Goal: Task Accomplishment & Management: Use online tool/utility

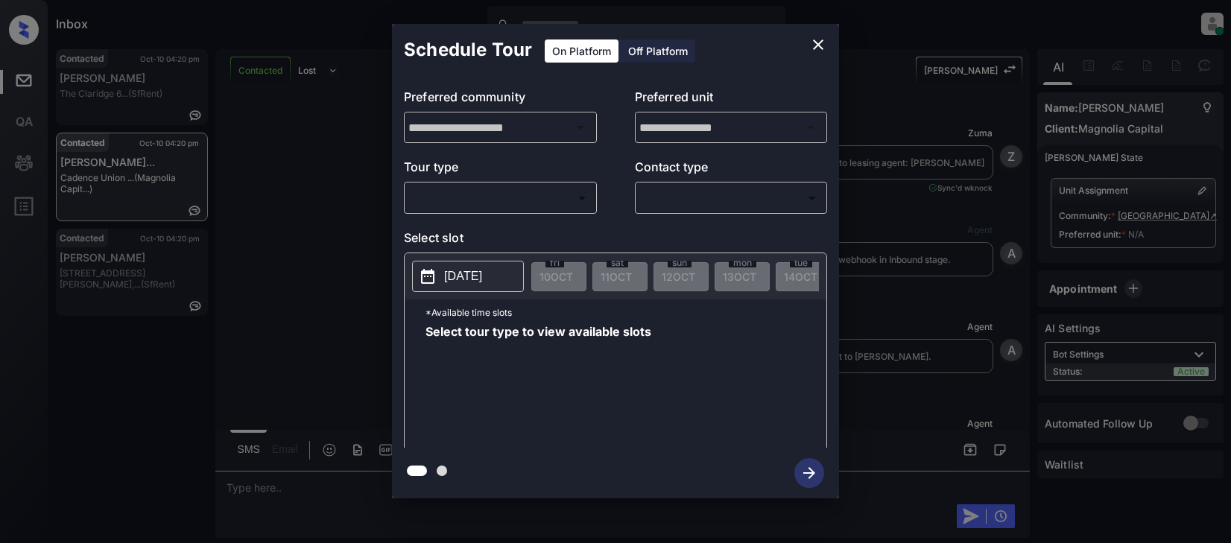
scroll to position [1620, 0]
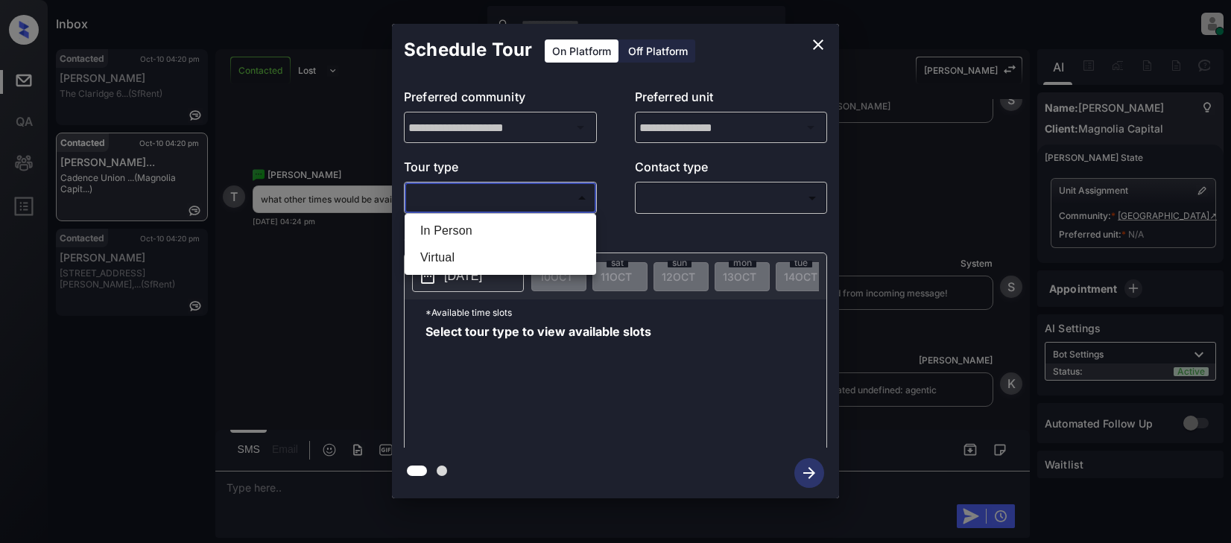
click at [511, 198] on body "Inbox Lyzzelle M. Ceralde Online Set yourself offline Set yourself on break Pro…" at bounding box center [615, 271] width 1231 height 543
drag, startPoint x: 468, startPoint y: 233, endPoint x: 509, endPoint y: 227, distance: 41.4
click at [469, 233] on li "In Person" at bounding box center [500, 231] width 184 height 27
type input "********"
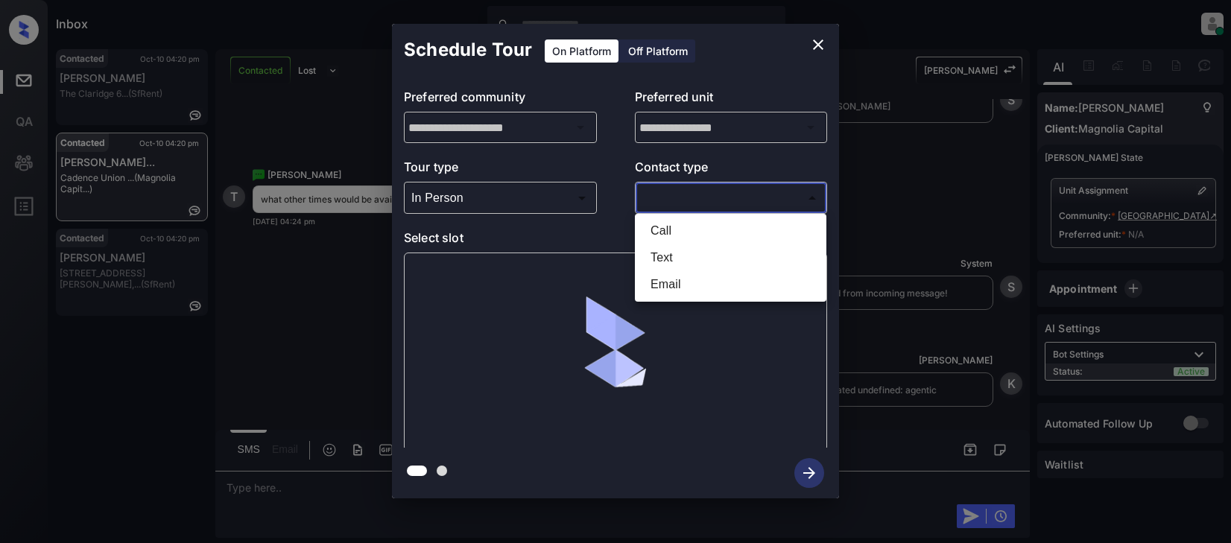
click at [699, 203] on body "Inbox Lyzzelle M. Ceralde Online Set yourself offline Set yourself on break Pro…" at bounding box center [615, 271] width 1231 height 543
click at [676, 264] on li "Text" at bounding box center [731, 257] width 184 height 27
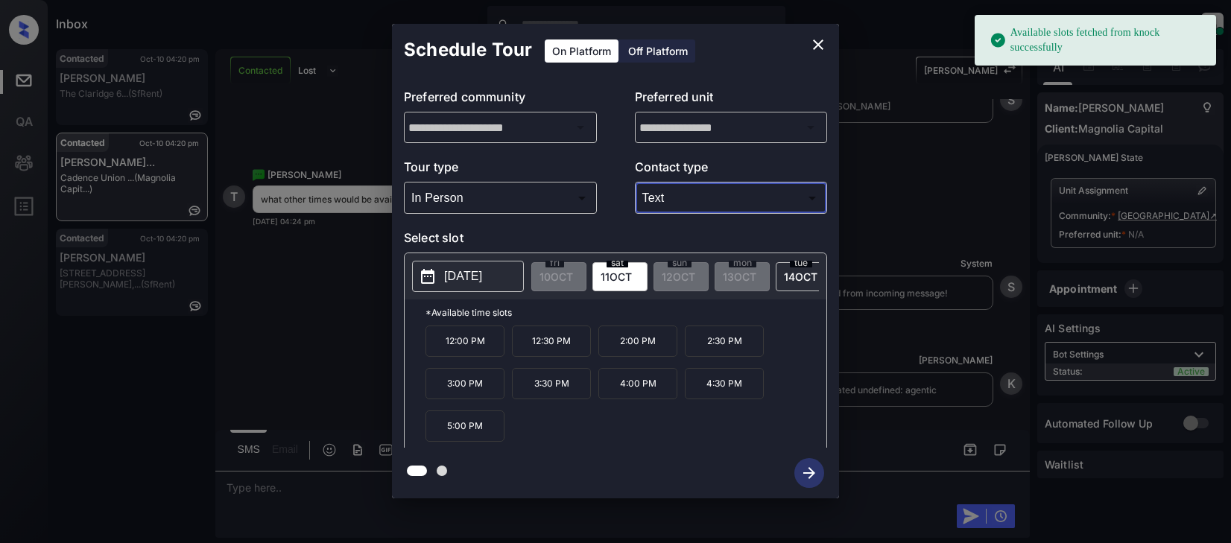
type input "****"
click at [481, 277] on p "[DATE]" at bounding box center [463, 277] width 38 height 18
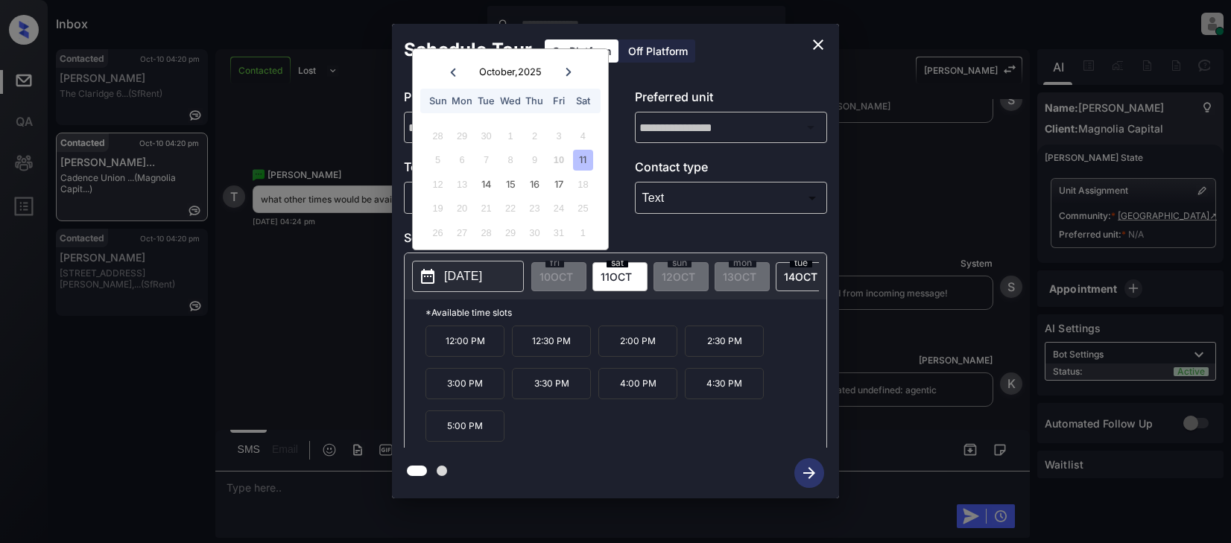
click at [567, 75] on icon at bounding box center [568, 72] width 5 height 8
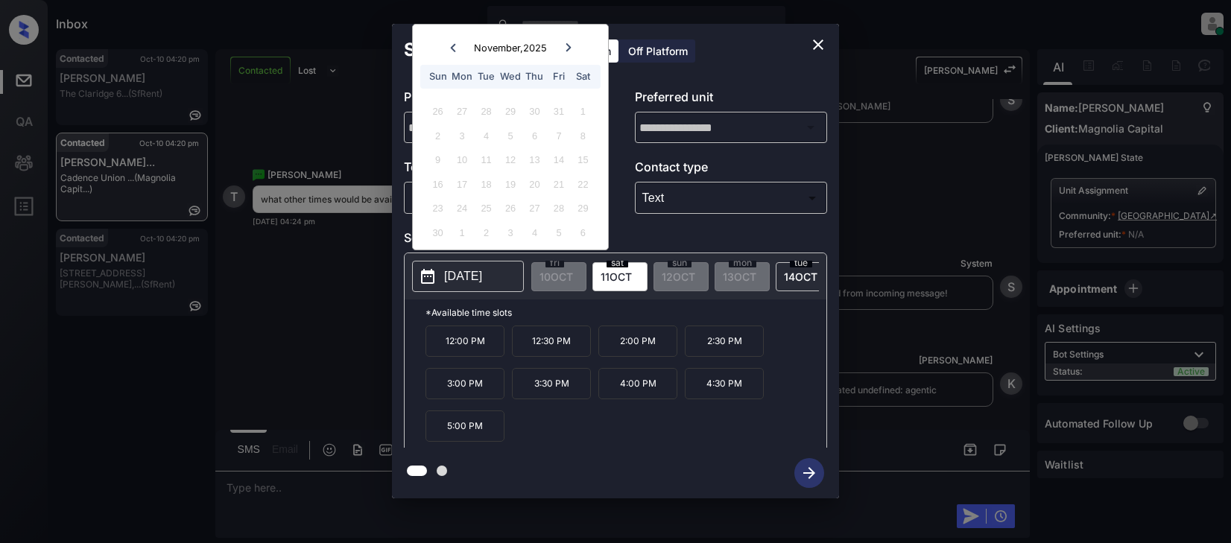
click at [581, 233] on div "6" at bounding box center [583, 233] width 20 height 20
click at [452, 49] on icon at bounding box center [453, 47] width 9 height 9
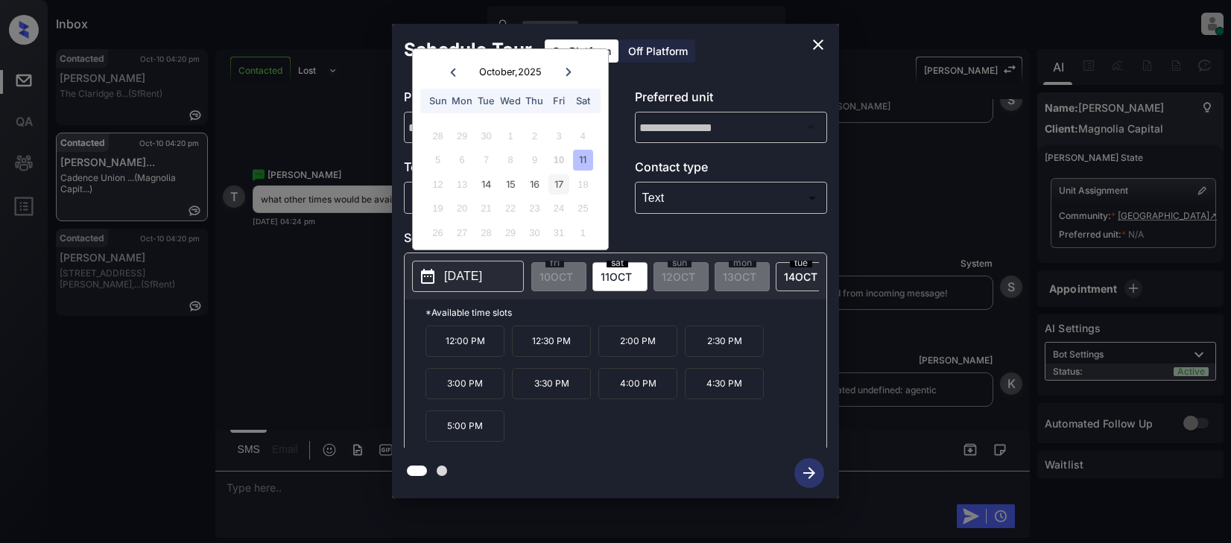
click at [561, 186] on div "17" at bounding box center [559, 184] width 20 height 20
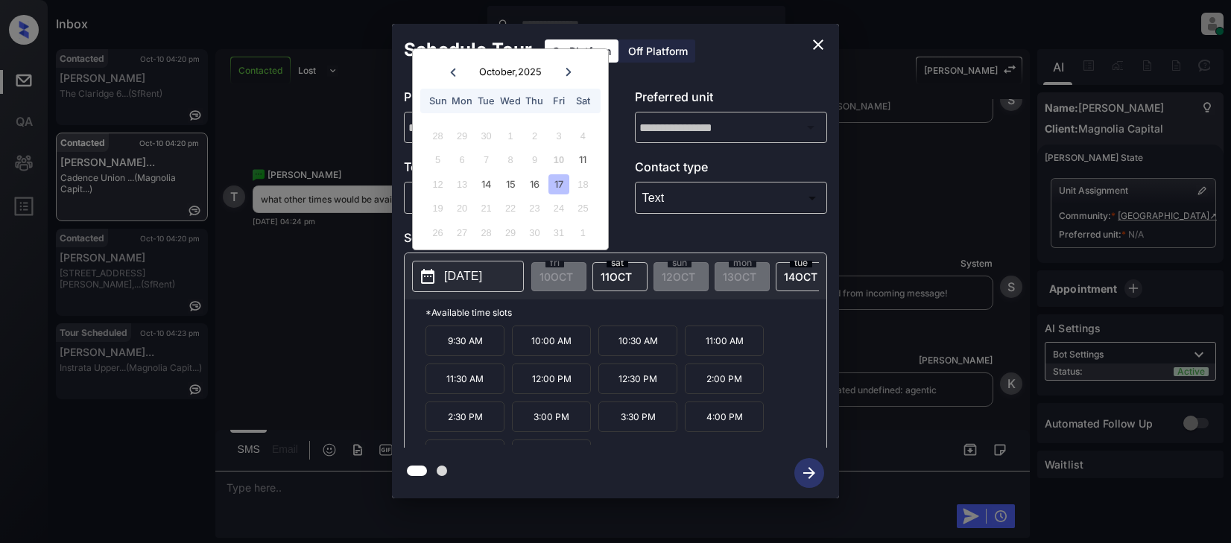
click at [809, 43] on button "close" at bounding box center [818, 45] width 30 height 30
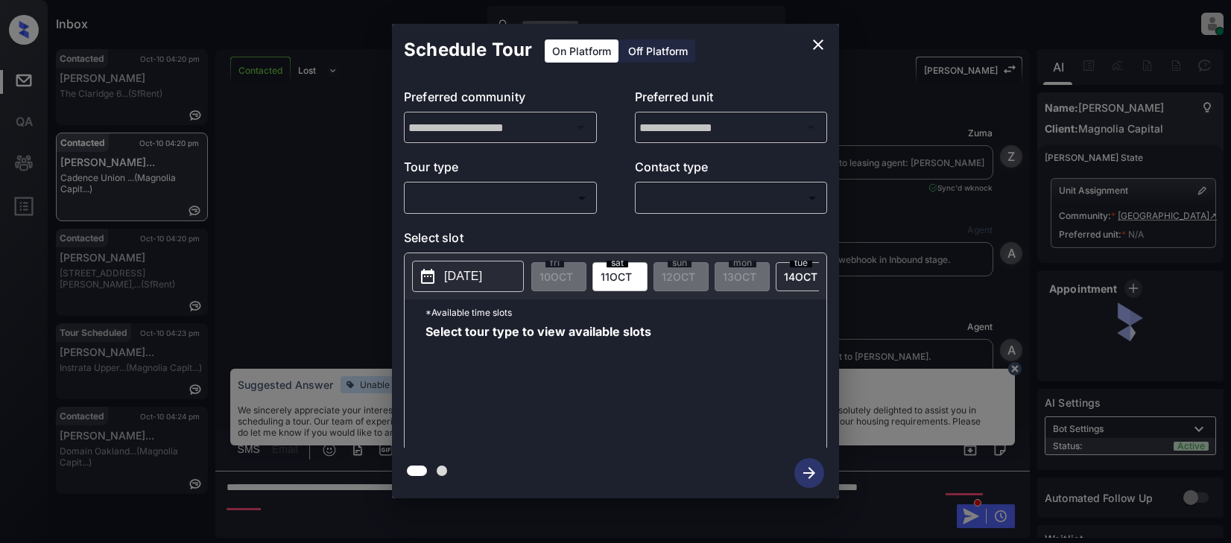
scroll to position [1904, 0]
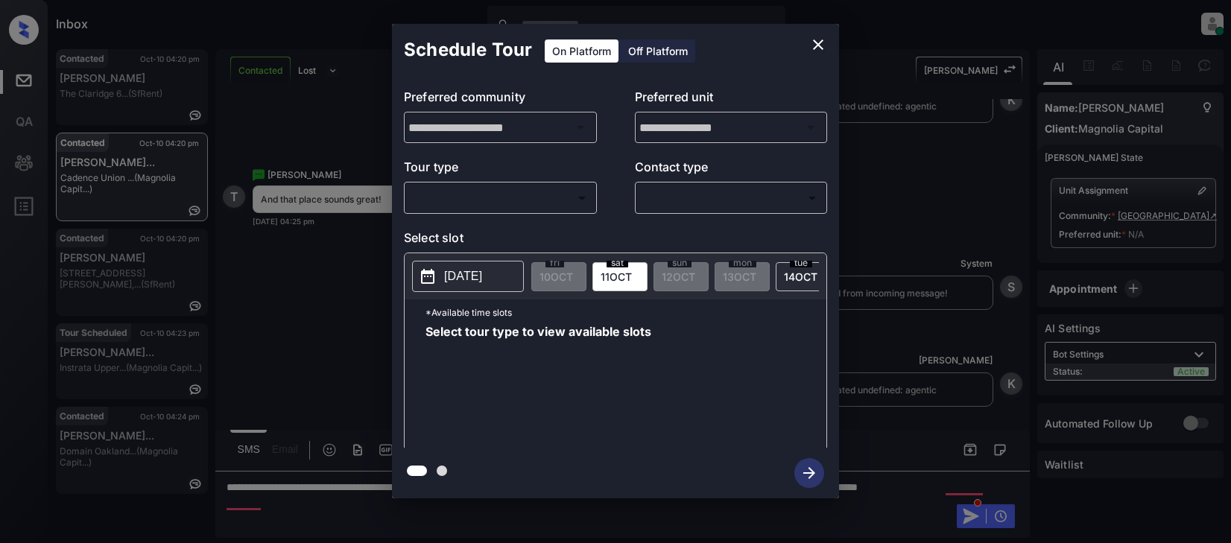
click at [502, 198] on body "Inbox Lyzzelle M. Ceralde Online Set yourself offline Set yourself on break Pro…" at bounding box center [615, 271] width 1231 height 543
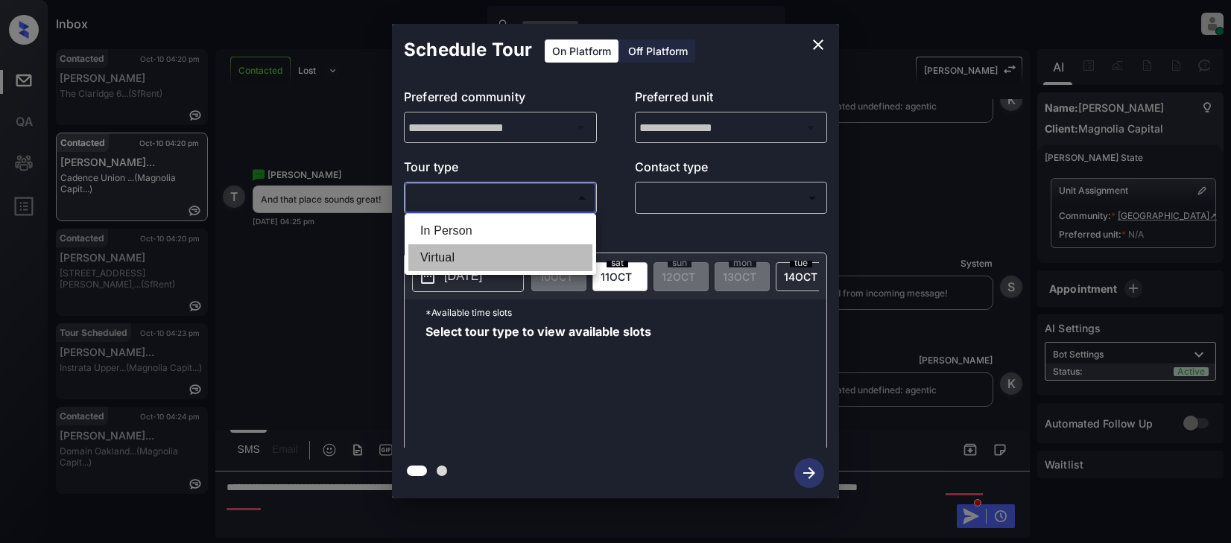
click at [445, 256] on li "Virtual" at bounding box center [500, 257] width 184 height 27
type input "*******"
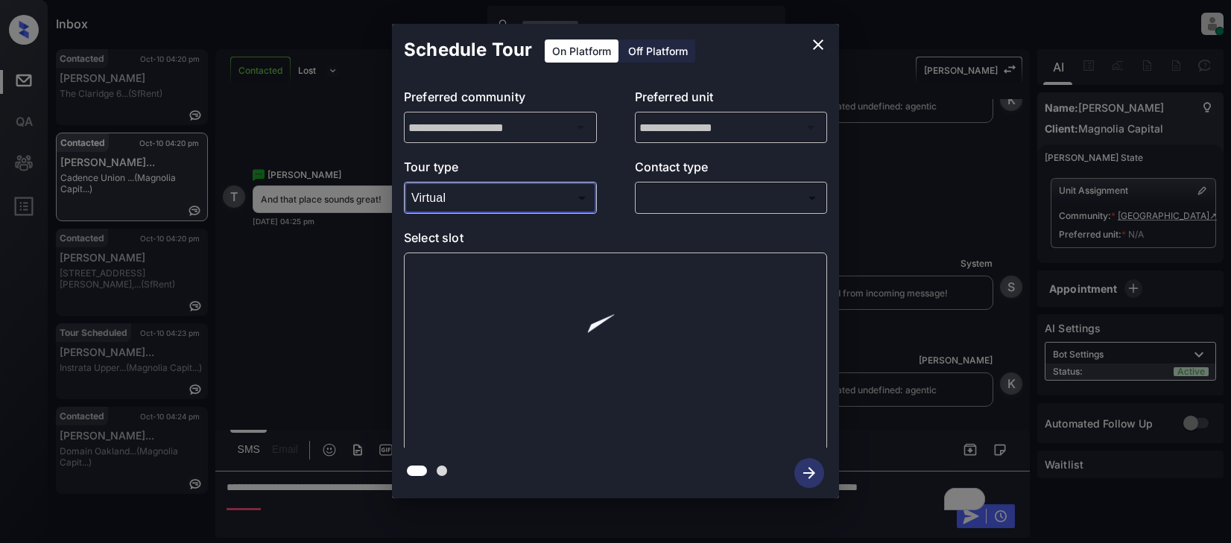
click at [687, 189] on body "Inbox Lyzzelle M. Ceralde Online Set yourself offline Set yourself on break Pro…" at bounding box center [615, 271] width 1231 height 543
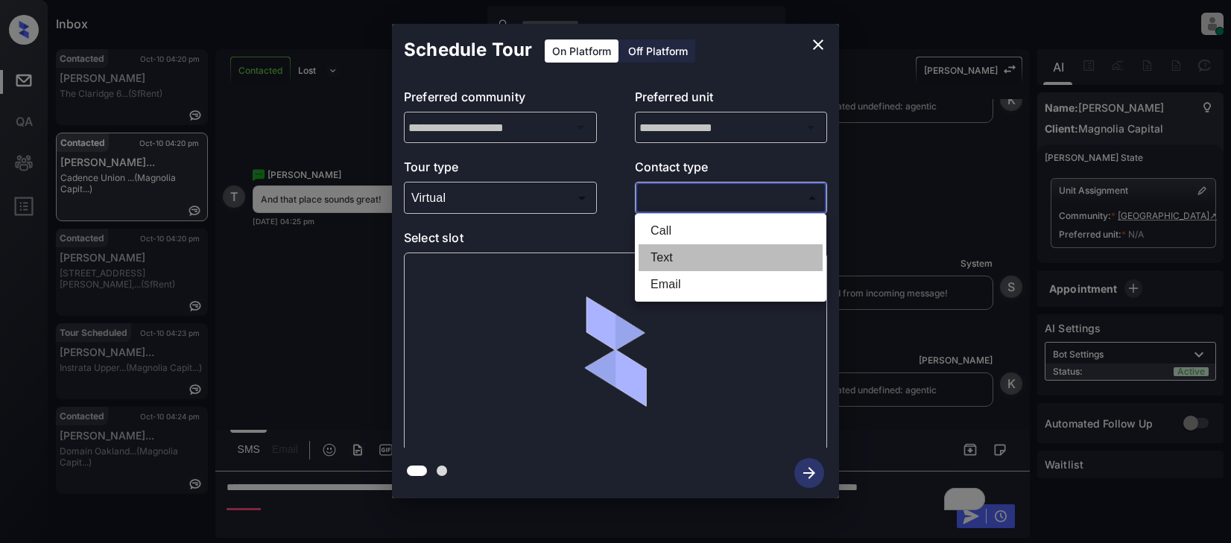
click at [657, 253] on li "Text" at bounding box center [731, 257] width 184 height 27
type input "****"
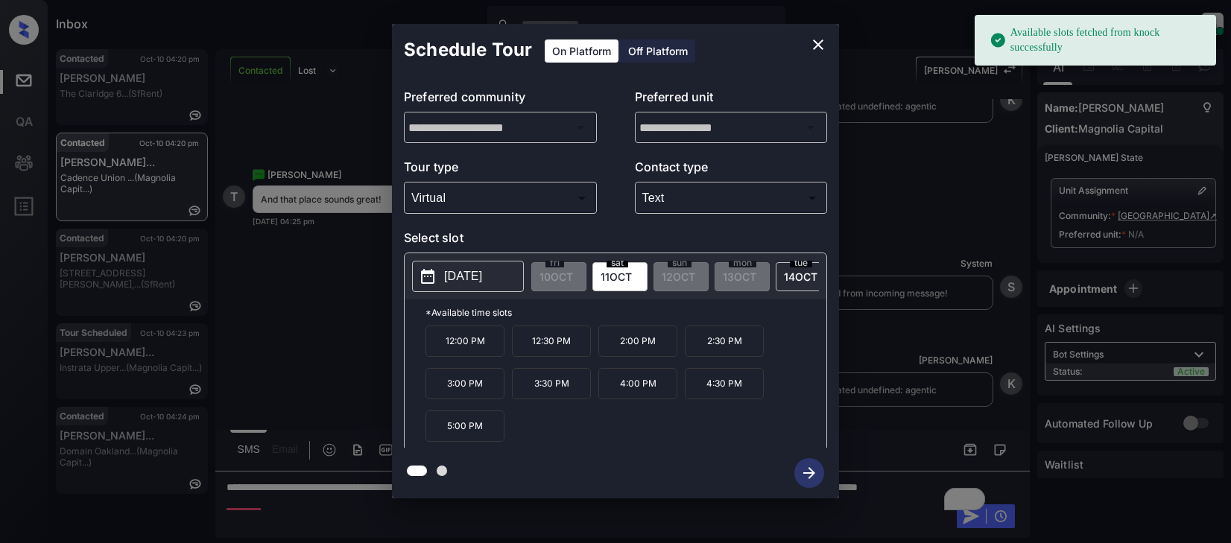
click at [482, 276] on p "2025-10-11" at bounding box center [463, 277] width 38 height 18
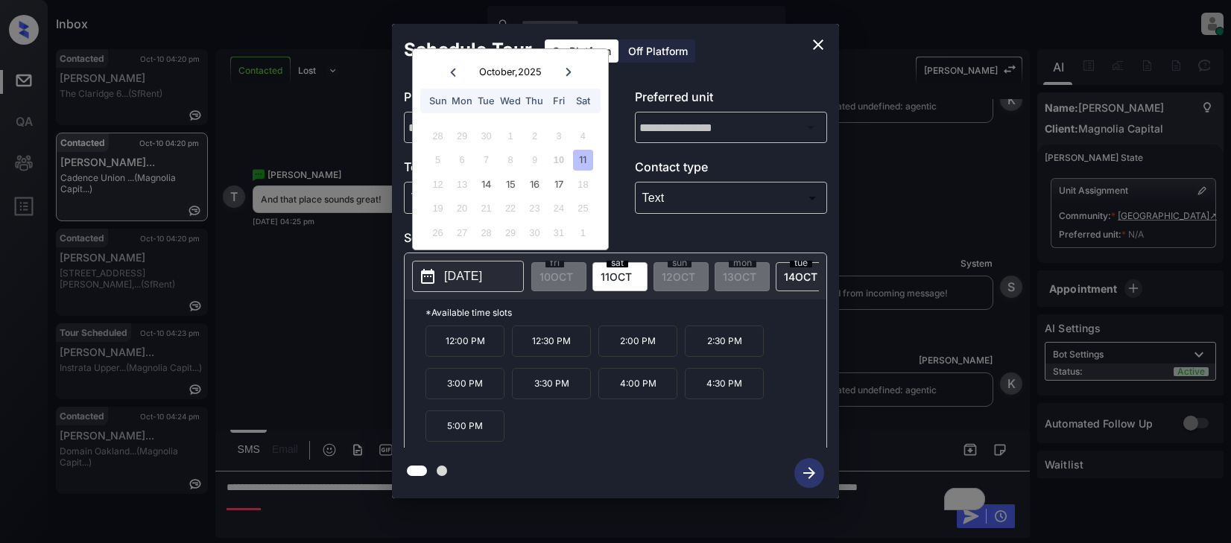
click at [565, 75] on icon at bounding box center [568, 72] width 9 height 9
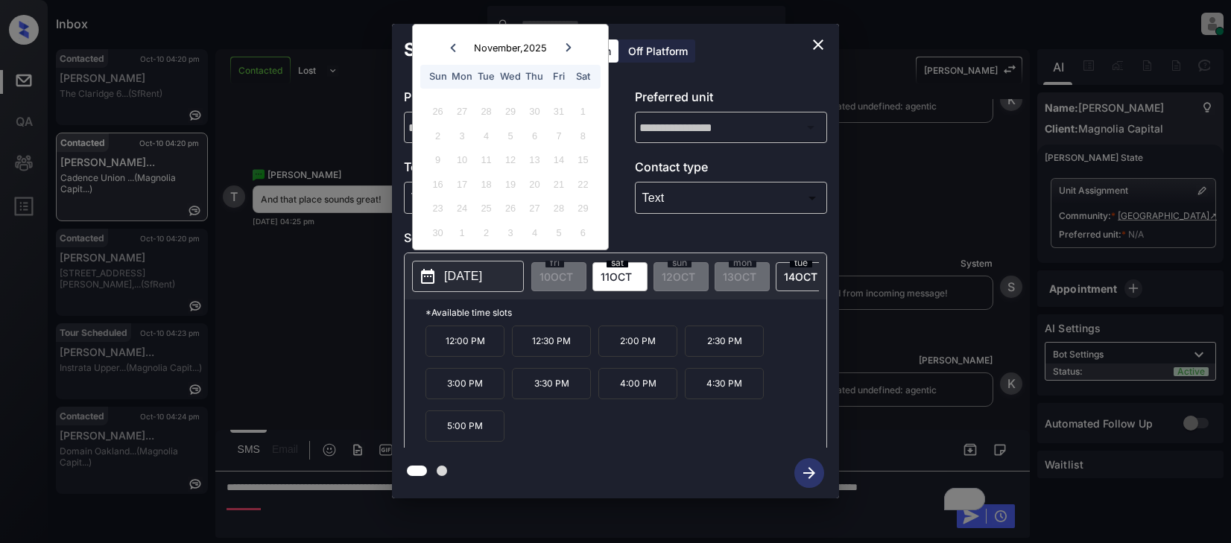
click at [816, 42] on icon "close" at bounding box center [818, 45] width 10 height 10
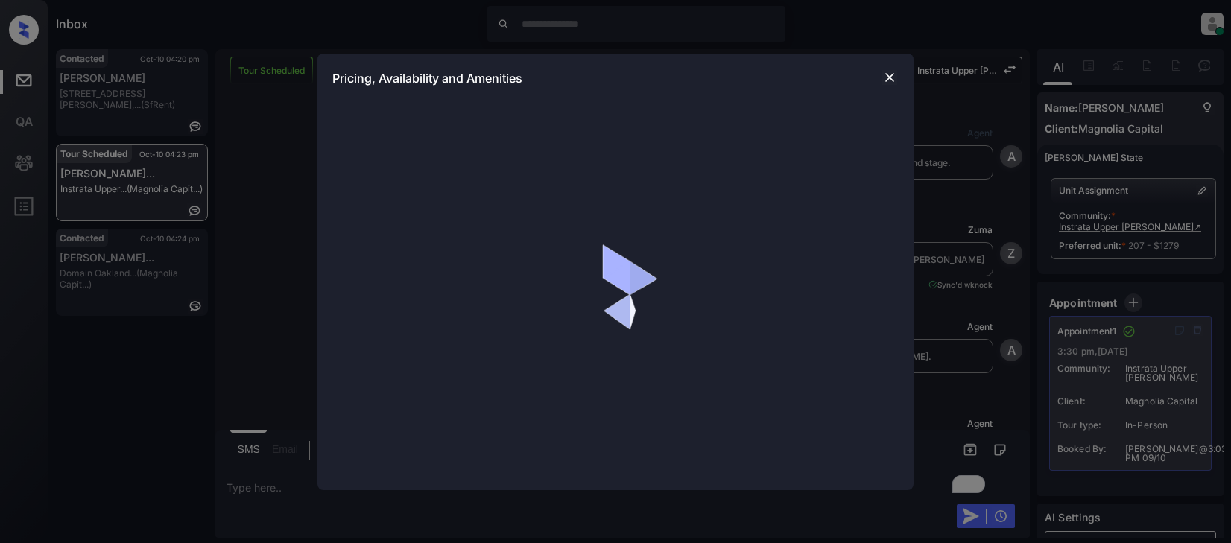
scroll to position [6502, 0]
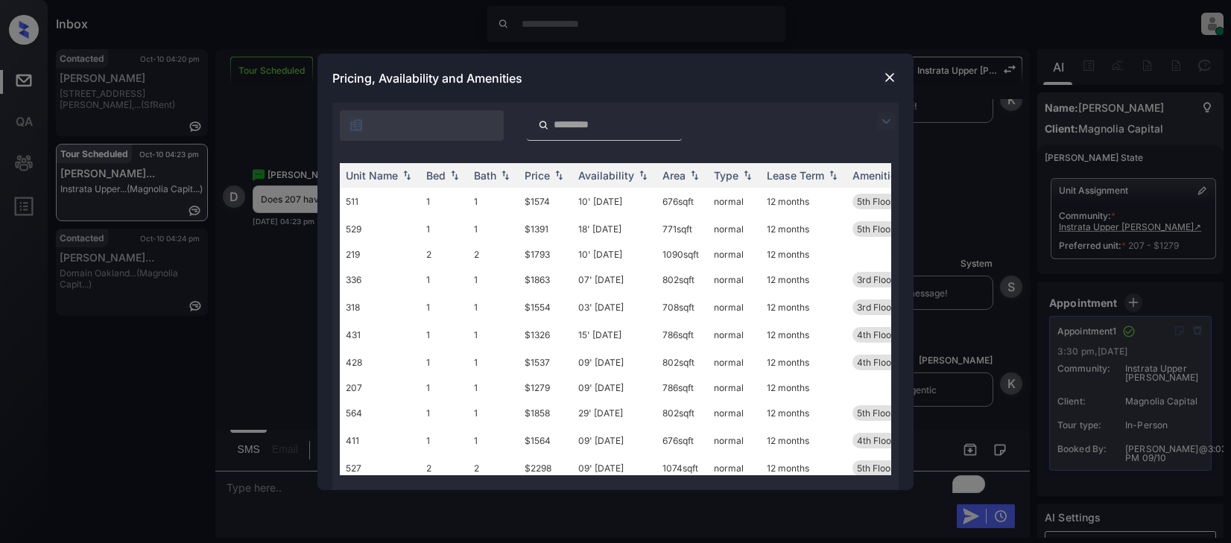
click at [891, 119] on img at bounding box center [886, 122] width 18 height 18
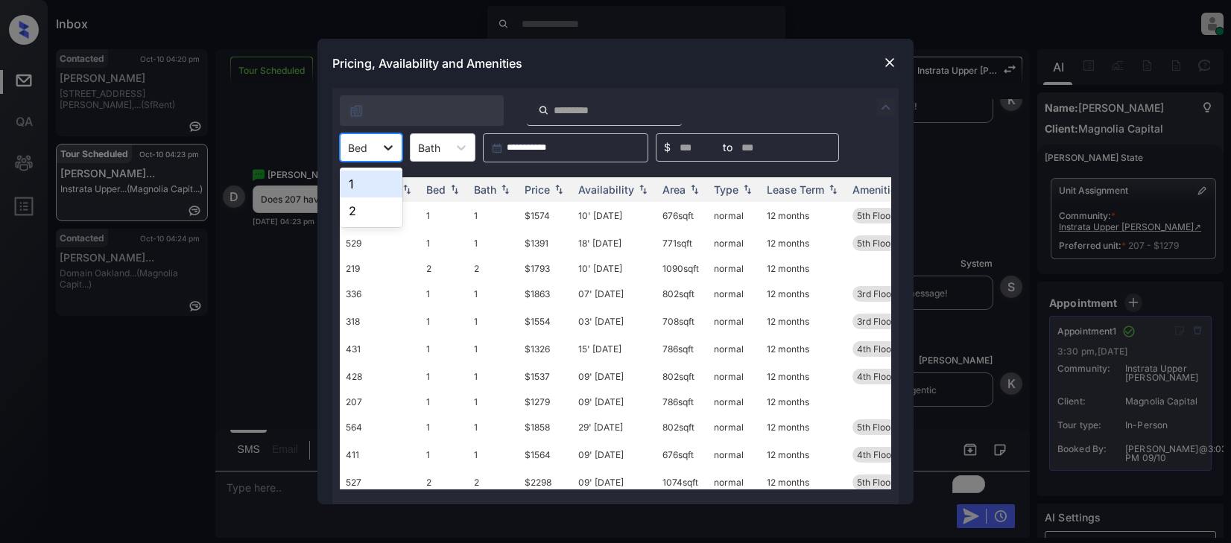
click at [396, 153] on div at bounding box center [388, 147] width 27 height 27
click at [376, 180] on div "1" at bounding box center [371, 184] width 63 height 27
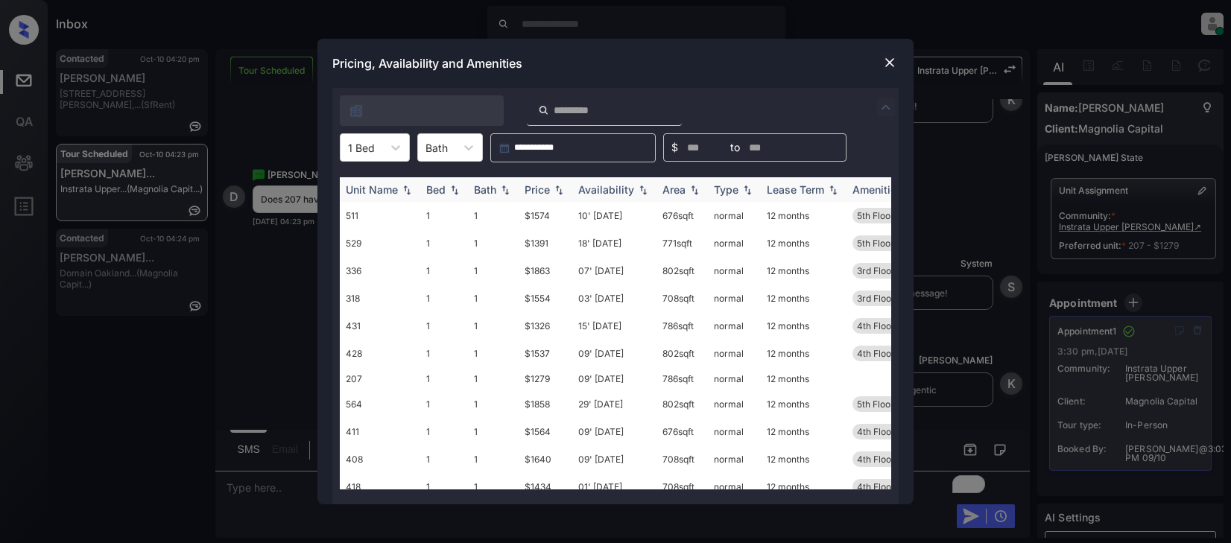
click at [537, 184] on div "Price" at bounding box center [537, 189] width 25 height 13
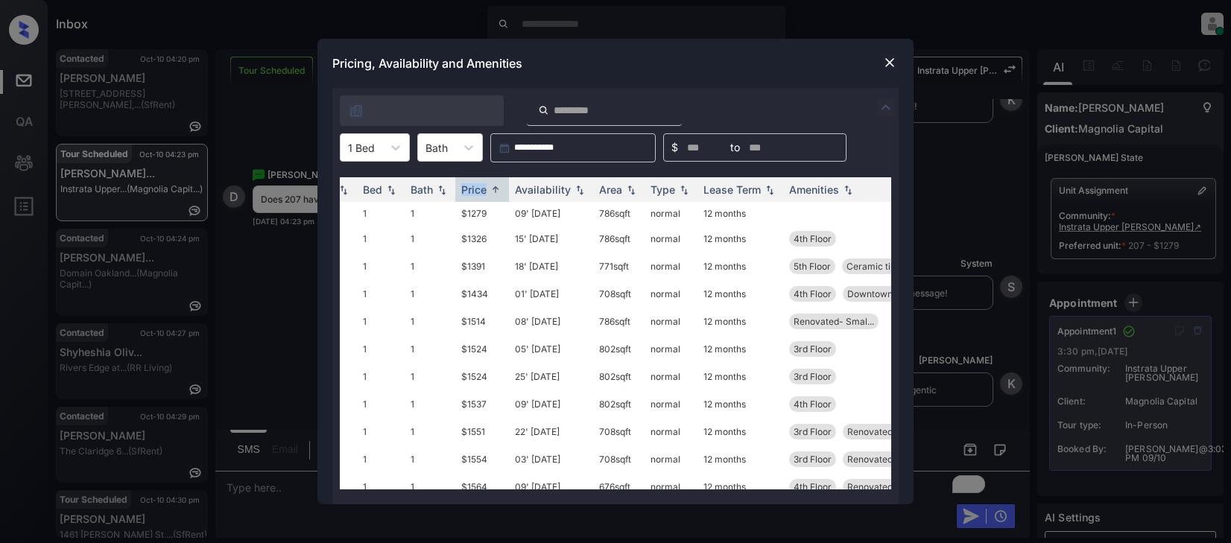
scroll to position [0, 0]
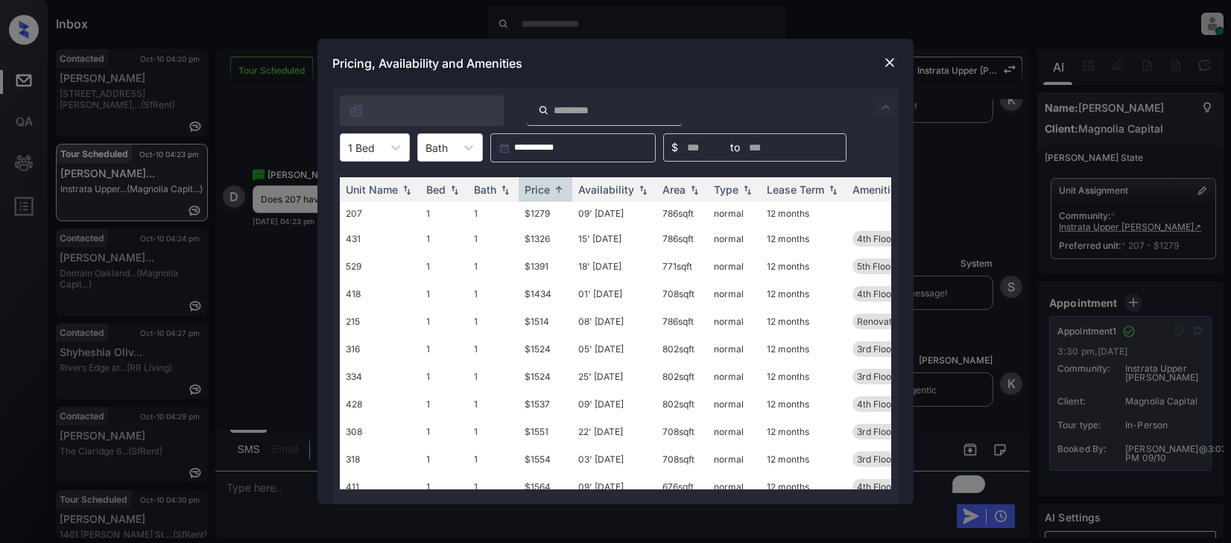
click at [266, 294] on div "**********" at bounding box center [615, 271] width 1231 height 543
click at [891, 68] on img at bounding box center [889, 62] width 15 height 15
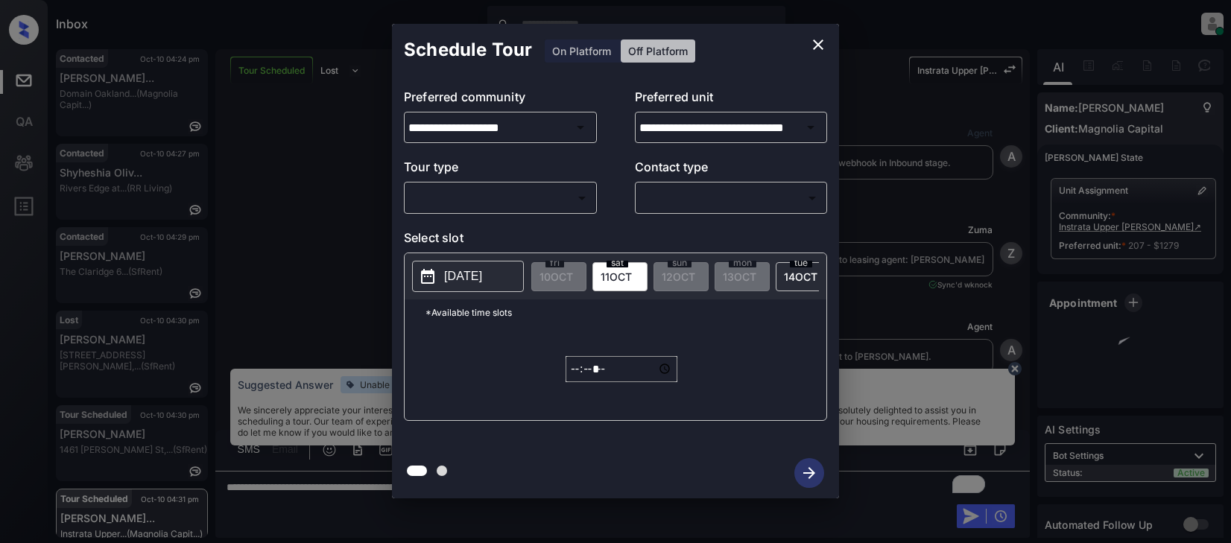
scroll to position [6573, 0]
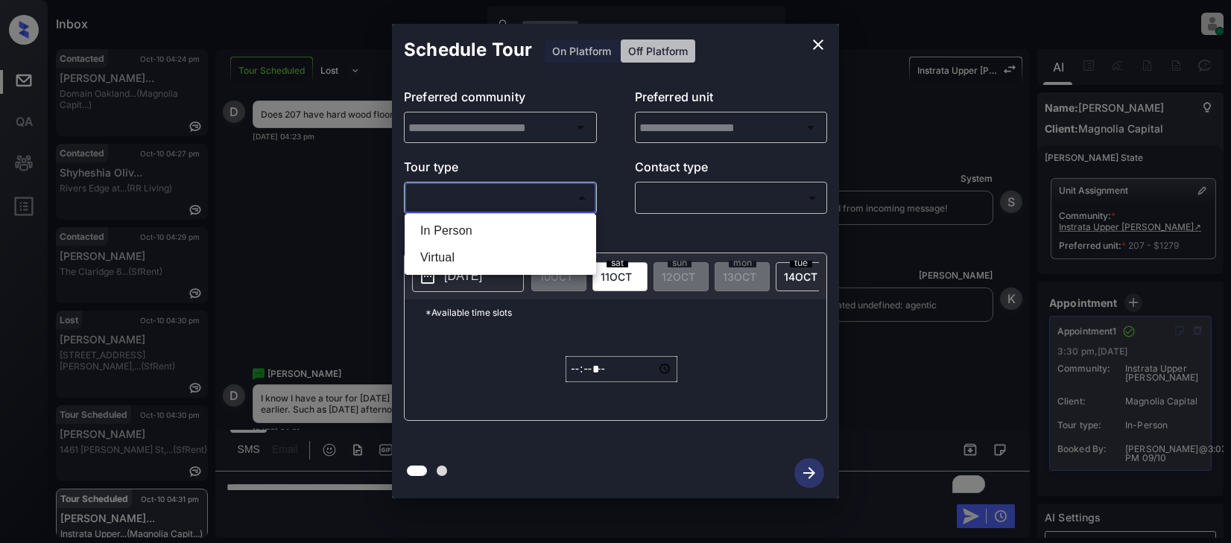
type input "**********"
click at [503, 195] on body "Inbox Lyzzelle M. Ceralde Online Set yourself offline Set yourself on break Pro…" at bounding box center [615, 271] width 1231 height 543
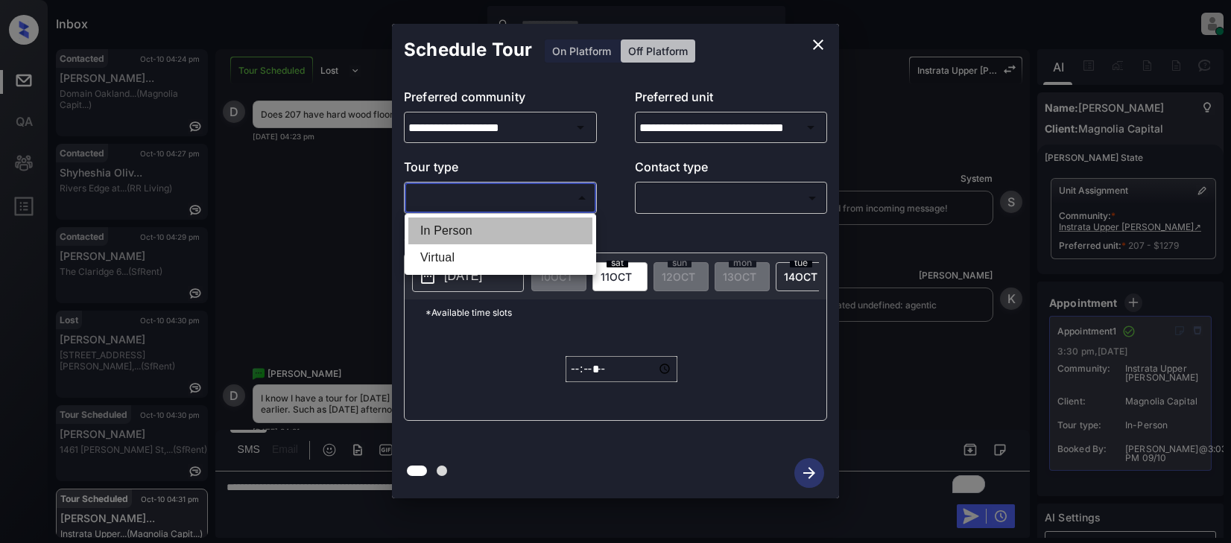
drag, startPoint x: 470, startPoint y: 229, endPoint x: 539, endPoint y: 211, distance: 70.9
click at [472, 229] on li "In Person" at bounding box center [500, 231] width 184 height 27
type input "********"
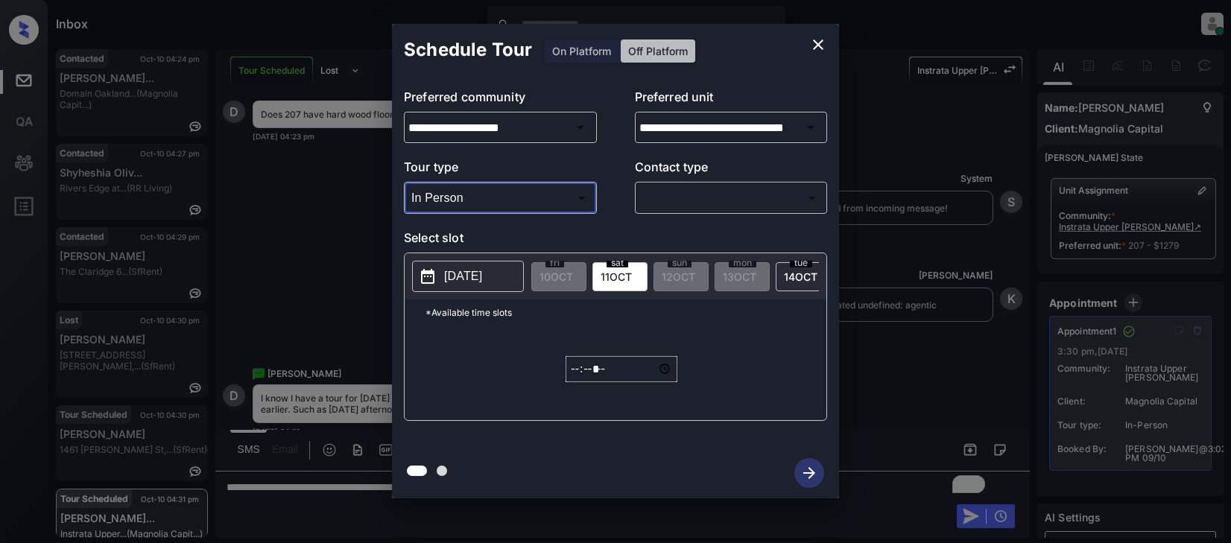
click at [683, 204] on body "Inbox Lyzzelle M. Ceralde Online Set yourself offline Set yourself on break Pro…" at bounding box center [615, 271] width 1231 height 543
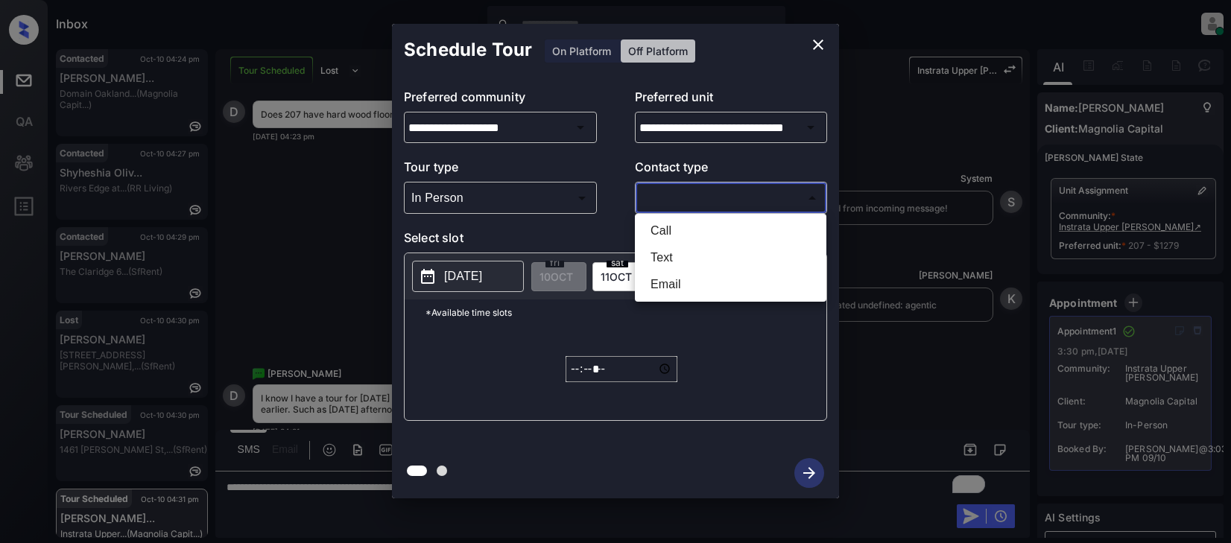
click at [669, 255] on li "Text" at bounding box center [731, 257] width 184 height 27
type input "****"
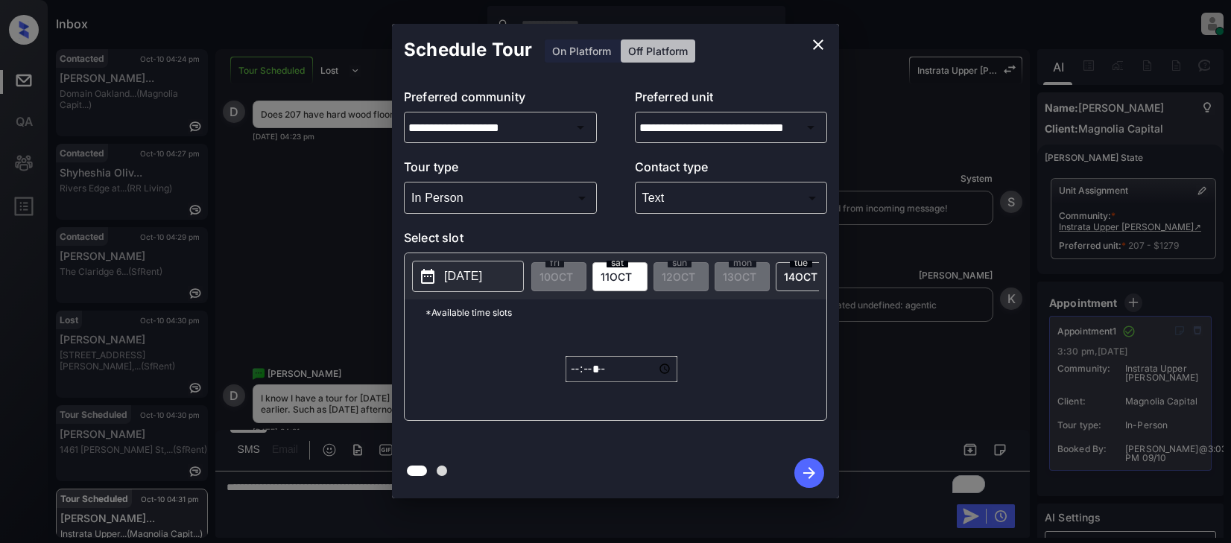
click at [455, 284] on p "[DATE]" at bounding box center [463, 277] width 38 height 18
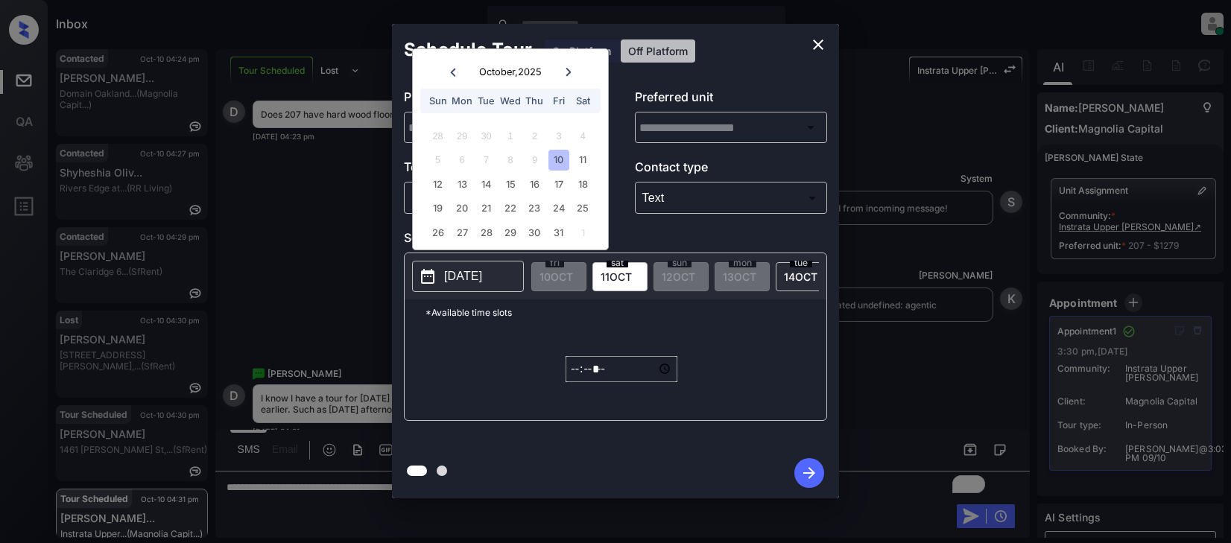
type input "**********"
click at [468, 183] on div "13" at bounding box center [462, 184] width 20 height 20
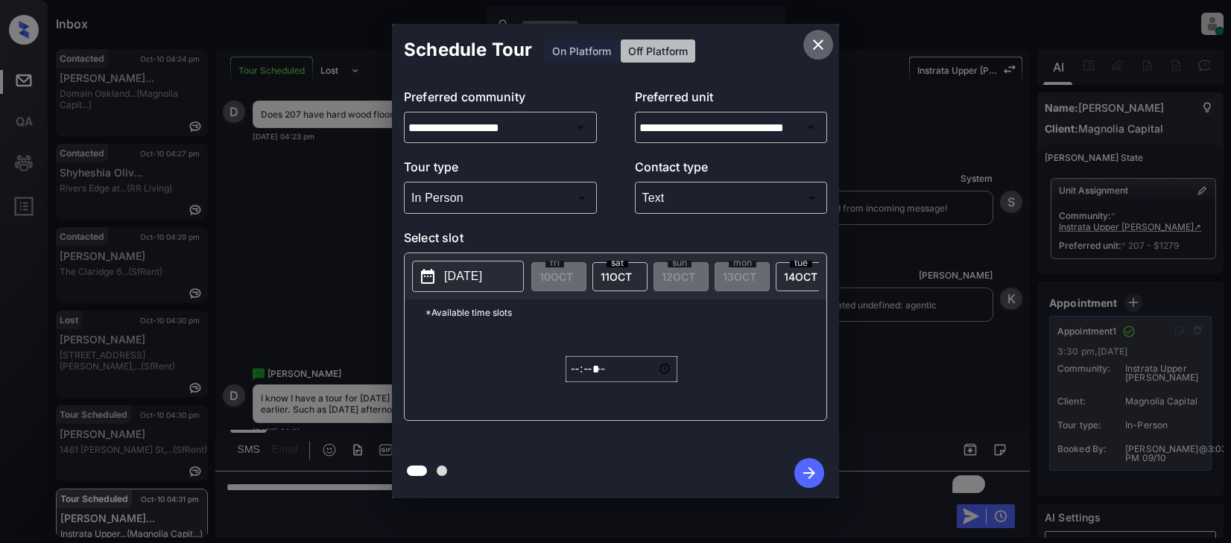
click at [814, 49] on icon "close" at bounding box center [818, 45] width 10 height 10
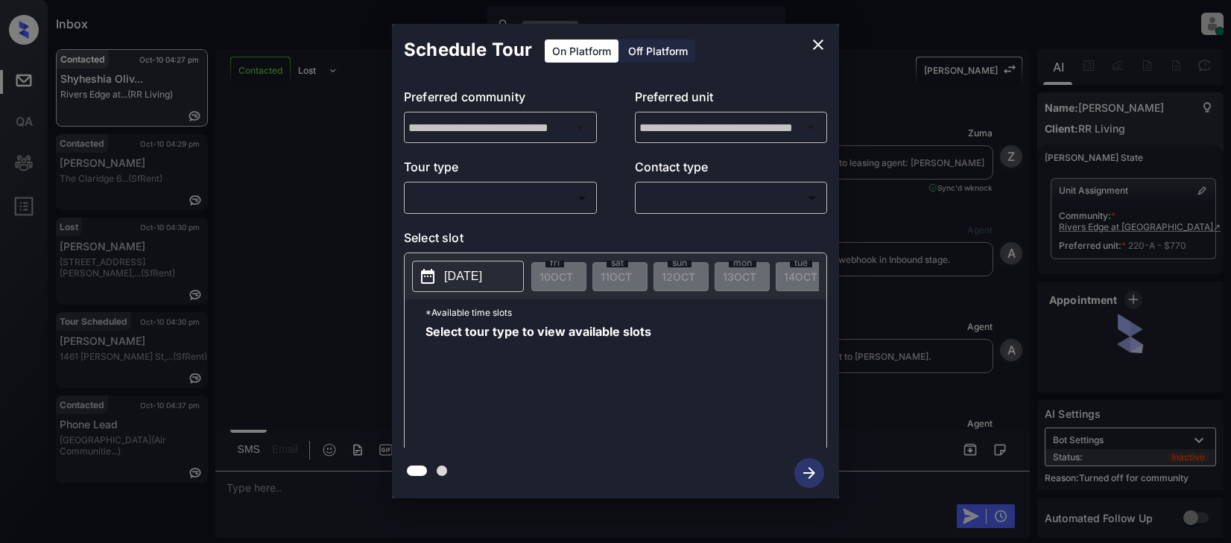
scroll to position [3609, 0]
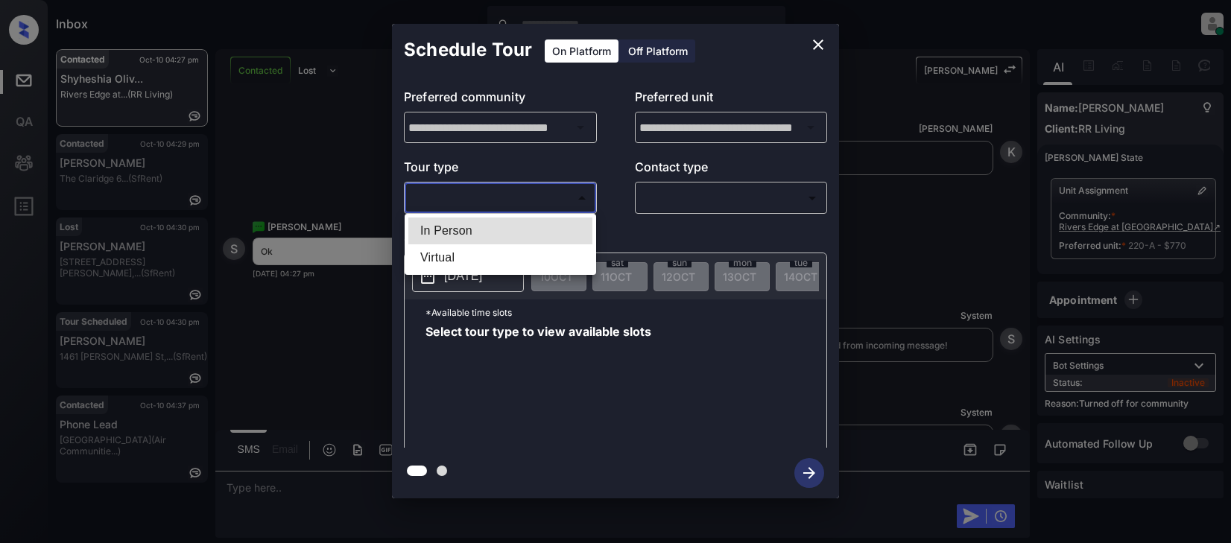
click at [528, 198] on body "Inbox Lyzzelle [PERSON_NAME] Online Set yourself offline Set yourself on break …" at bounding box center [615, 271] width 1231 height 543
drag, startPoint x: 458, startPoint y: 231, endPoint x: 506, endPoint y: 225, distance: 48.1
click at [464, 230] on li "In Person" at bounding box center [500, 231] width 184 height 27
type input "********"
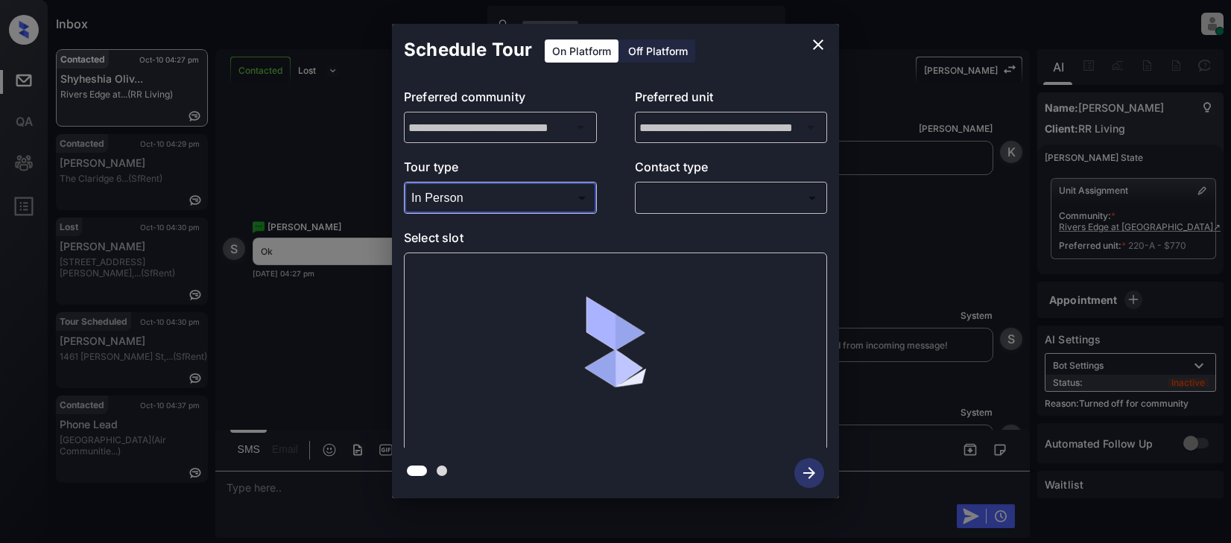
click at [815, 45] on icon "close" at bounding box center [818, 45] width 18 height 18
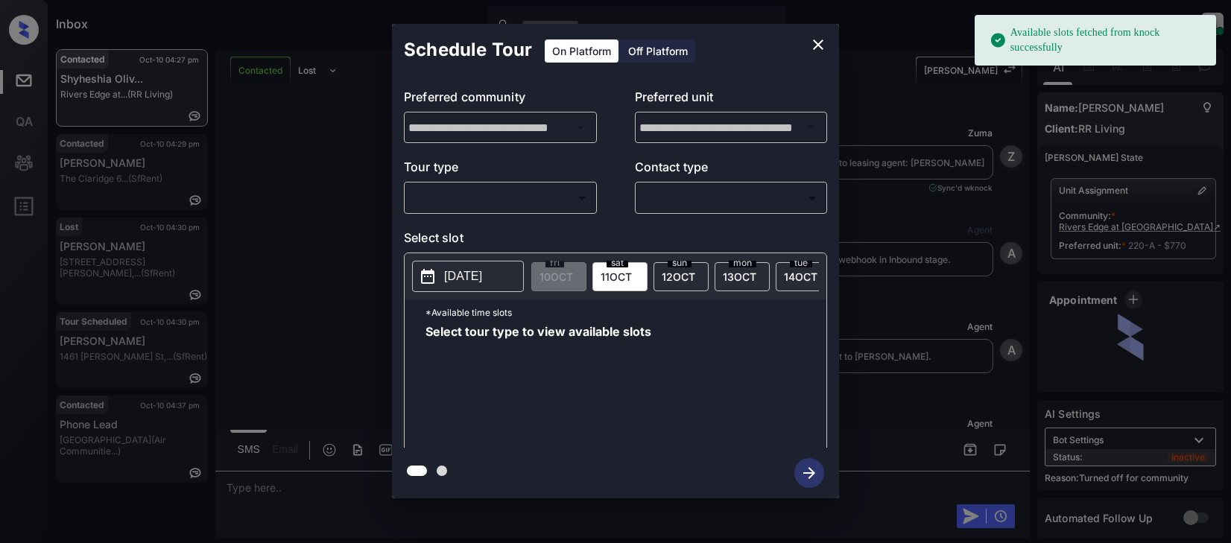
scroll to position [3684, 0]
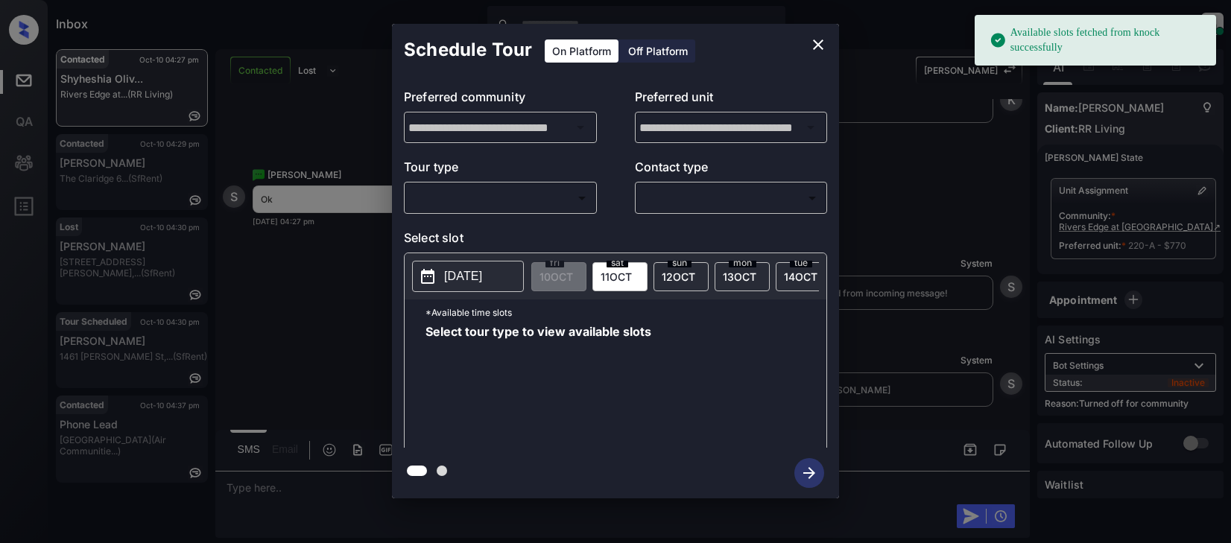
click at [484, 196] on body "Available slots fetched from knock successfully Inbox Lyzzelle [PERSON_NAME] On…" at bounding box center [615, 271] width 1231 height 543
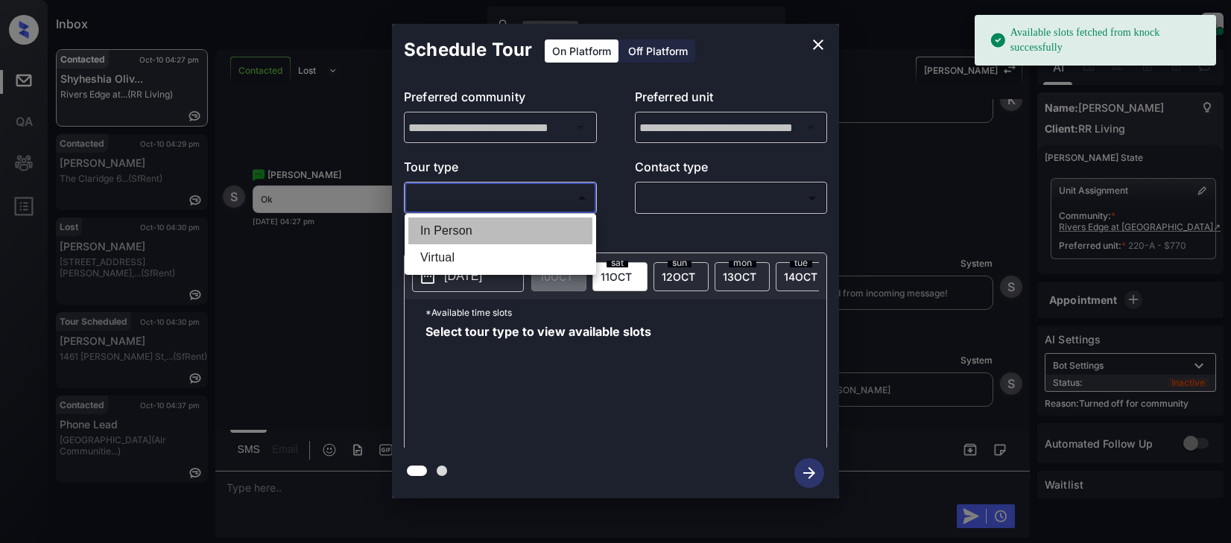
drag, startPoint x: 469, startPoint y: 234, endPoint x: 554, endPoint y: 220, distance: 86.1
click at [473, 233] on li "In Person" at bounding box center [500, 231] width 184 height 27
type input "********"
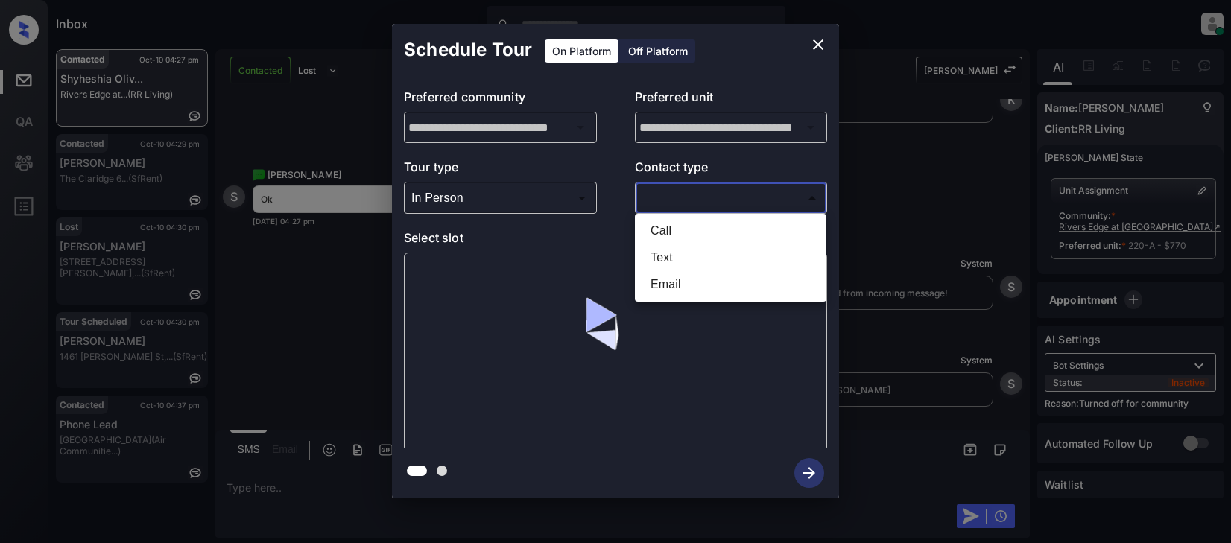
drag, startPoint x: 665, startPoint y: 206, endPoint x: 716, endPoint y: 207, distance: 51.4
click at [670, 206] on body "Available slots fetched from knock successfully Inbox Lyzzelle M. Ceralde Onlin…" at bounding box center [615, 271] width 1231 height 543
click at [674, 260] on li "Text" at bounding box center [731, 257] width 184 height 27
type input "****"
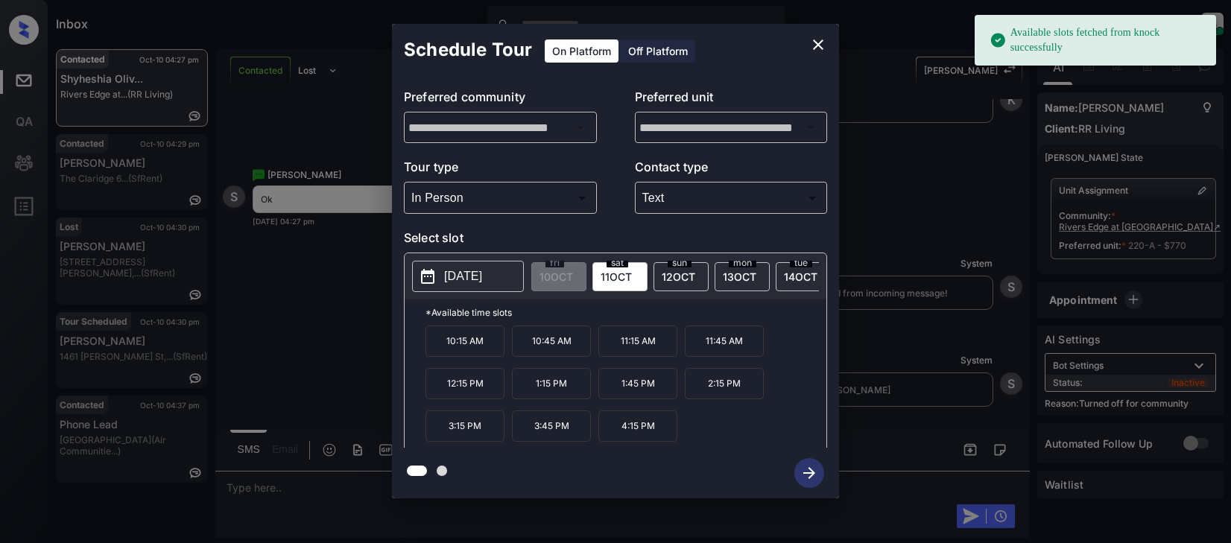
click at [482, 281] on p "2025-10-11" at bounding box center [463, 277] width 38 height 18
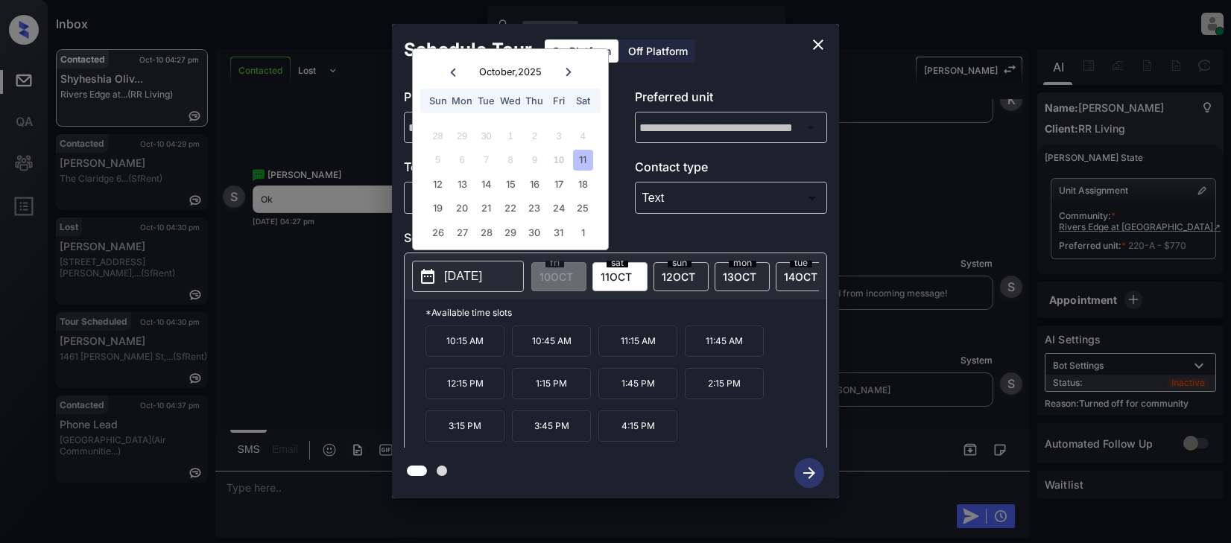
click at [478, 438] on p "3:15 PM" at bounding box center [465, 426] width 79 height 31
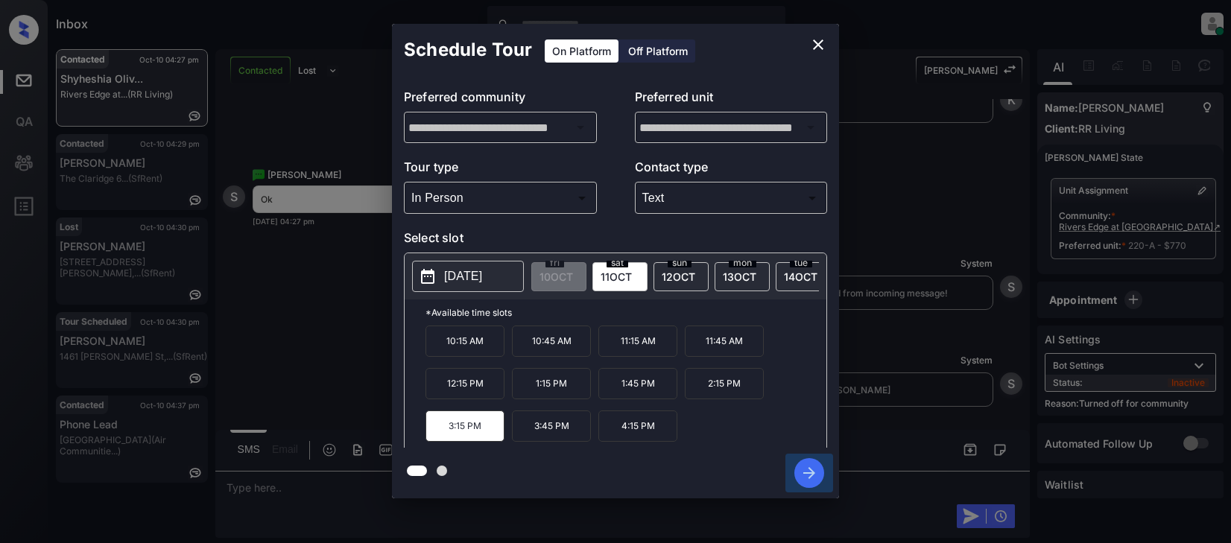
click at [810, 473] on icon "button" at bounding box center [809, 473] width 12 height 12
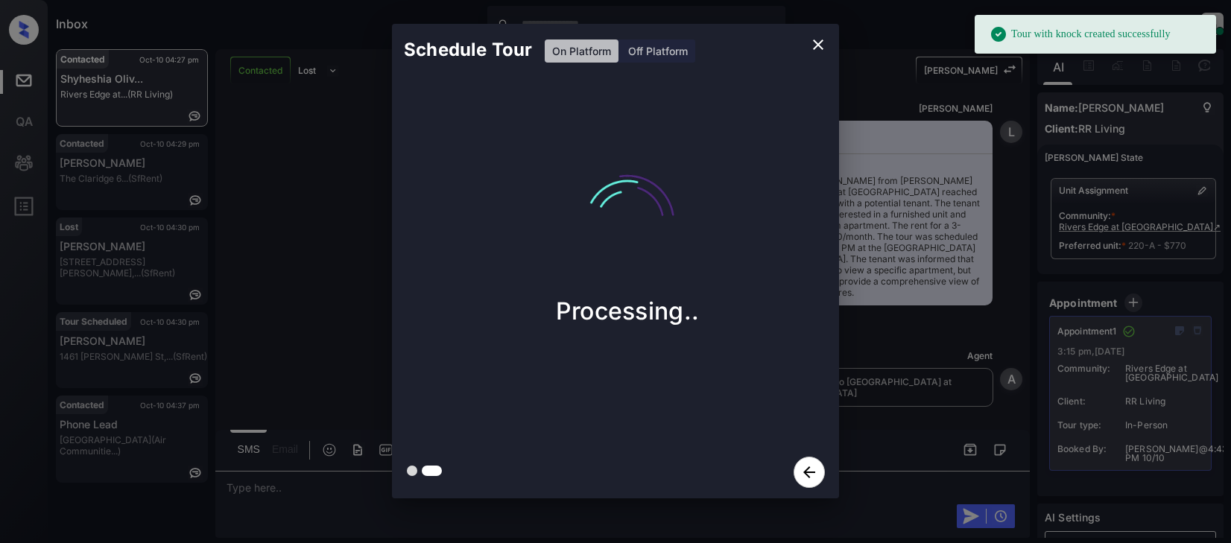
scroll to position [4385, 0]
click at [814, 46] on icon "close" at bounding box center [818, 45] width 18 height 18
